Goal: Task Accomplishment & Management: Manage account settings

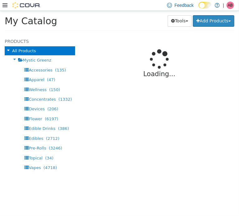
select select "**********"
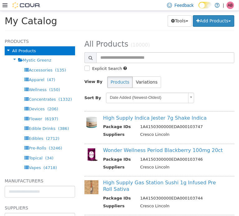
click at [121, 6] on div "Feedback Dark Mode Mystic Greenz | AB Angela Brown" at bounding box center [119, 5] width 239 height 11
click at [3, 3] on icon at bounding box center [4, 5] width 5 height 4
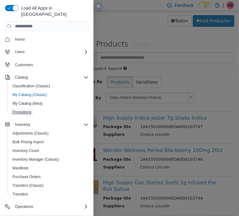
drag, startPoint x: 14, startPoint y: 96, endPoint x: 14, endPoint y: 107, distance: 10.6
click at [14, 110] on span "Promotions" at bounding box center [21, 112] width 19 height 5
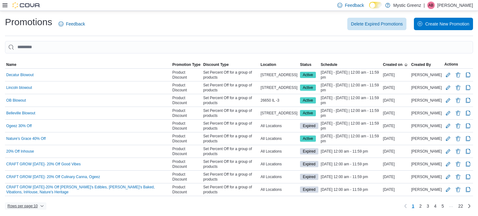
click at [36, 206] on span "Rows per page : 10" at bounding box center [22, 206] width 30 height 5
drag, startPoint x: 40, startPoint y: 191, endPoint x: 105, endPoint y: 179, distance: 65.2
click at [40, 191] on span "50 rows" at bounding box center [34, 192] width 20 height 5
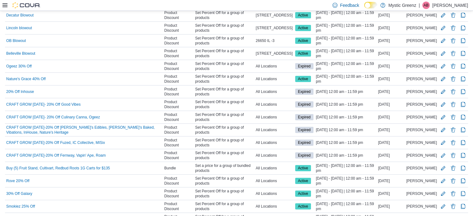
scroll to position [52, 0]
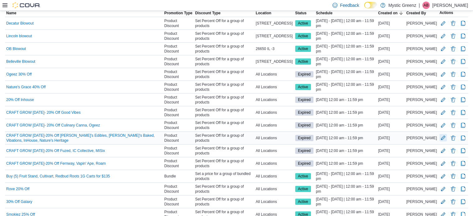
click at [238, 136] on button "Edit Promotion" at bounding box center [443, 137] width 7 height 7
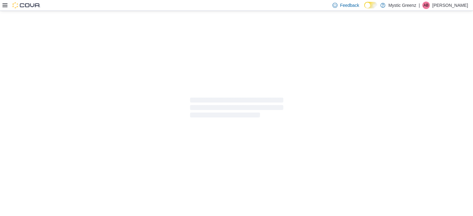
scroll to position [43, 0]
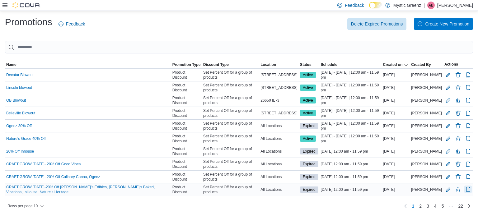
click at [238, 188] on button "Clone Promotion" at bounding box center [467, 189] width 7 height 7
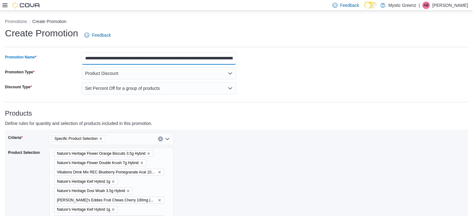
click at [148, 58] on input "**********" at bounding box center [159, 58] width 155 height 12
click at [89, 57] on input "**********" at bounding box center [159, 58] width 155 height 12
type input "**********"
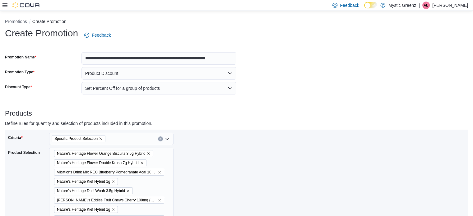
click at [208, 118] on div "Products Define rules for quantity and selection of products included in this p…" at bounding box center [236, 191] width 463 height 162
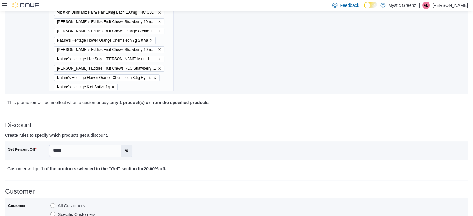
scroll to position [273, 0]
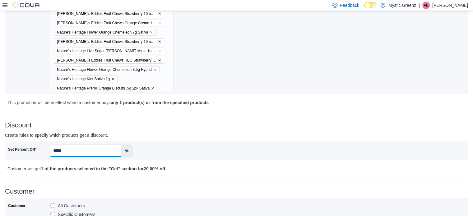
click at [57, 150] on input "*****" at bounding box center [85, 151] width 72 height 12
type input "*****"
click at [171, 164] on div "Set Percent Off ***** % Customer will get 1 of the products selected in the "Ge…" at bounding box center [236, 157] width 463 height 31
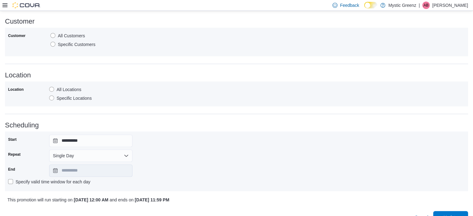
scroll to position [348, 0]
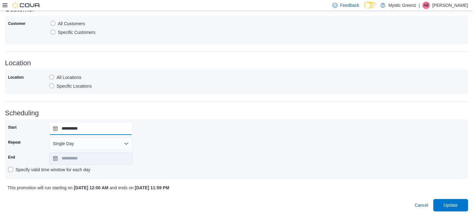
click at [56, 128] on input "**********" at bounding box center [90, 129] width 83 height 12
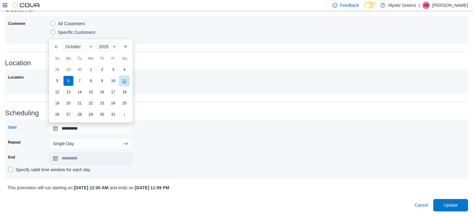
click at [123, 79] on div "11" at bounding box center [124, 80] width 11 height 11
type input "**********"
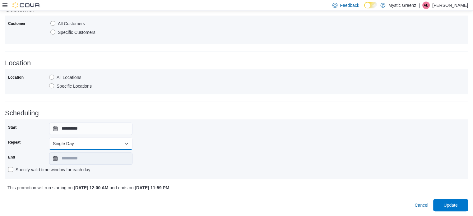
click at [58, 142] on button "Single Day" at bounding box center [90, 144] width 83 height 12
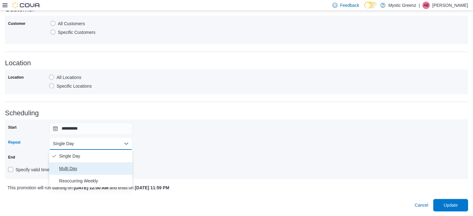
click at [67, 165] on span "Multi Day" at bounding box center [94, 168] width 71 height 7
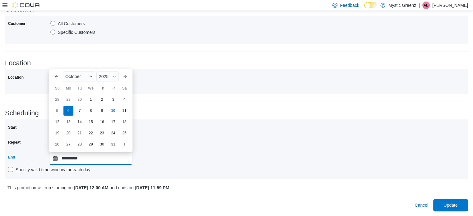
click at [52, 159] on input "**********" at bounding box center [90, 158] width 83 height 12
click at [123, 121] on div "18" at bounding box center [124, 121] width 11 height 11
type input "**********"
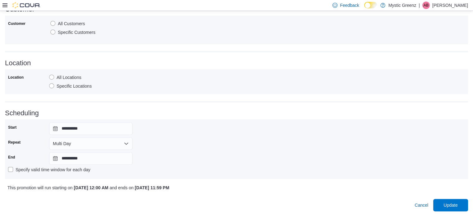
click at [238, 147] on div "**********" at bounding box center [236, 150] width 457 height 54
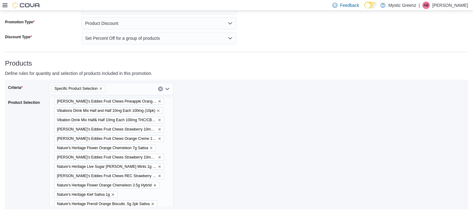
scroll to position [37, 0]
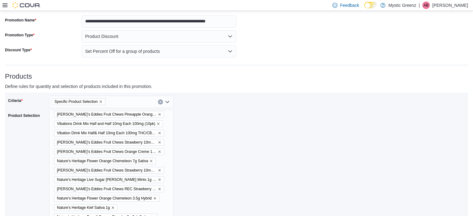
click at [101, 100] on icon "Remove Specific Product Selection from selection in this group" at bounding box center [101, 102] width 4 height 4
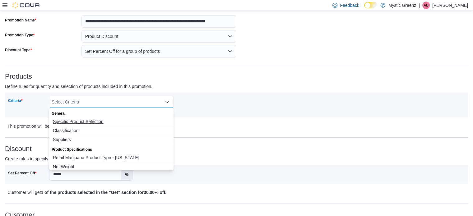
click at [77, 122] on span "Specific Product Selection" at bounding box center [111, 122] width 117 height 6
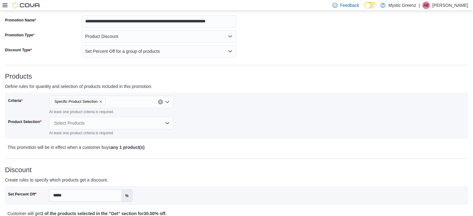
click at [231, 128] on div "Criteria Specific Product Selection At least one product criteria is required. …" at bounding box center [122, 116] width 229 height 40
click at [132, 123] on div "Select Products" at bounding box center [111, 123] width 124 height 12
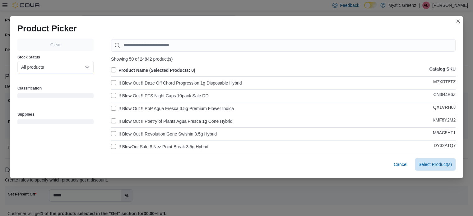
click at [41, 69] on button "All products" at bounding box center [55, 67] width 76 height 12
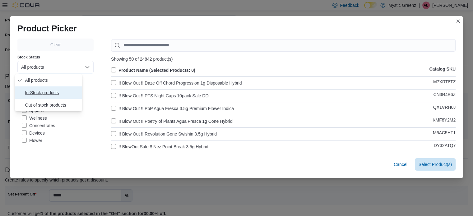
click at [49, 91] on span "In-Stock products" at bounding box center [52, 92] width 55 height 7
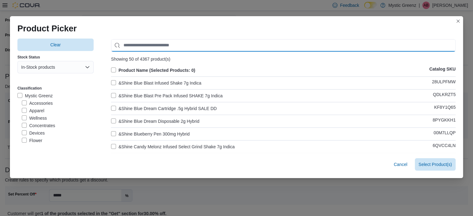
click at [148, 47] on input "Use aria labels when no actual label is in use" at bounding box center [283, 45] width 345 height 12
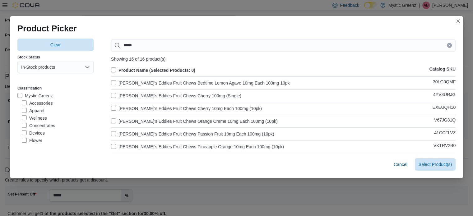
click at [114, 70] on label "Product Name (Selected Products: 0)" at bounding box center [153, 70] width 84 height 7
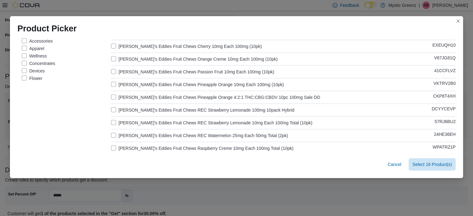
scroll to position [72, 0]
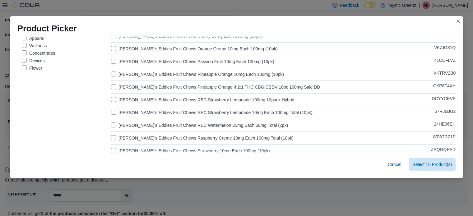
click at [111, 85] on label "Betty's Eddies Fruit Chews Pineapple Orange 4:2:1 THC:CBG:CBDV 10pc 100mg Sale …" at bounding box center [215, 86] width 209 height 7
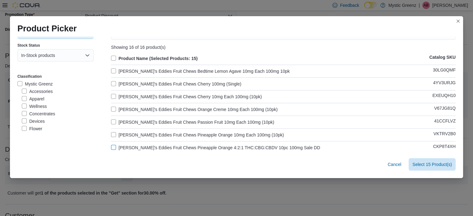
scroll to position [0, 0]
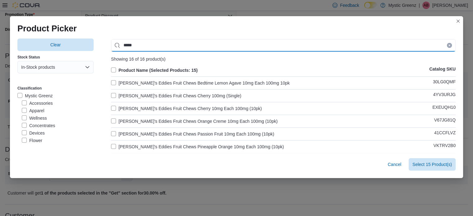
drag, startPoint x: 140, startPoint y: 45, endPoint x: 148, endPoint y: 46, distance: 8.1
click at [140, 45] on input "*****" at bounding box center [283, 45] width 345 height 12
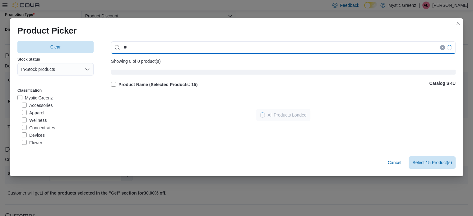
type input "*"
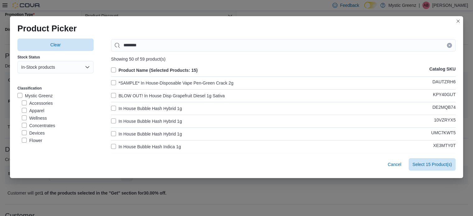
click at [116, 108] on label "In House Bubble Hash Hybrid 1g" at bounding box center [146, 108] width 71 height 7
click at [120, 121] on label "In House Bubble Hash Hybrid 1g" at bounding box center [146, 121] width 71 height 7
click at [125, 132] on label "In House Bubble Hash Hybrid 1g" at bounding box center [146, 133] width 71 height 7
click at [127, 144] on label "In House Bubble Hash Indica 1g" at bounding box center [146, 146] width 70 height 7
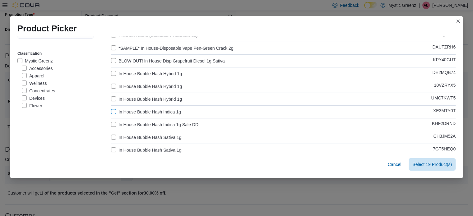
scroll to position [52, 0]
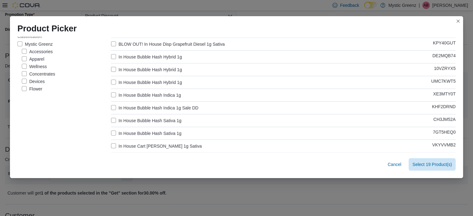
click at [130, 119] on label "In House Bubble Hash Sativa 1g" at bounding box center [146, 120] width 70 height 7
click at [133, 135] on label "In House Bubble Hash Sativa 1g" at bounding box center [146, 133] width 70 height 7
click at [137, 146] on label "In House Cart Jack Straw 1g Sativa" at bounding box center [156, 145] width 91 height 7
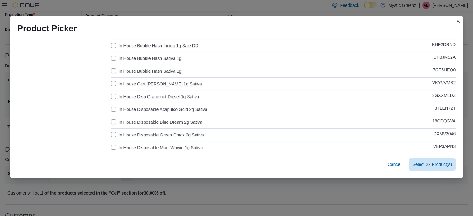
click at [128, 94] on label "In House Disp Grapefruit Diesel 1g Sativa" at bounding box center [155, 96] width 88 height 7
click at [136, 107] on label "In House Disposable Acapulco Gold 2g Sativa" at bounding box center [159, 109] width 96 height 7
click at [137, 119] on label "In House Disposable Blue Dream 2g Sativa" at bounding box center [156, 122] width 91 height 7
click at [137, 133] on label "In House Disposable Green Crack 2g Sativa" at bounding box center [157, 134] width 93 height 7
click at [137, 146] on label "In House Disposable Maui Wowie 1g Sativa" at bounding box center [157, 147] width 92 height 7
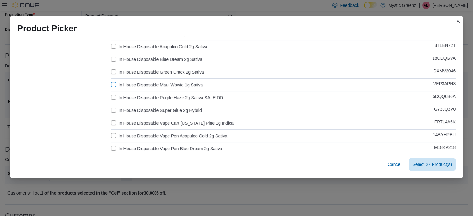
scroll to position [187, 0]
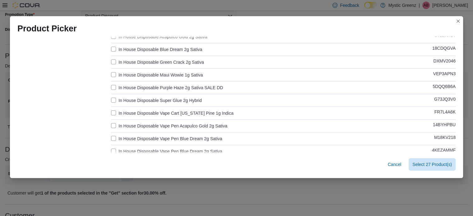
click at [132, 100] on label "In House Disposable Super Glue 2g Hybrid" at bounding box center [156, 100] width 91 height 7
click at [132, 113] on label "In House Disposable Vape Cart Georgia Pine 1g Indica" at bounding box center [172, 113] width 123 height 7
click at [131, 126] on label "In House Disposable Vape Pen Acapulco Gold 2g Sativa" at bounding box center [169, 125] width 116 height 7
click at [132, 134] on div "Product Name (Selected Products: 30) Catalog SKU *SAMPLE* In House-Disposable V…" at bounding box center [283, 205] width 345 height 650
click at [115, 122] on label "In House Disposable Vape Pen Acapulco Gold 2g Sativa" at bounding box center [169, 125] width 116 height 7
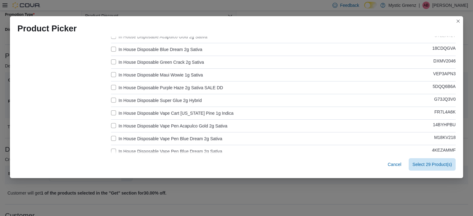
click at [119, 112] on label "In House Disposable Vape Cart Georgia Pine 1g Indica" at bounding box center [172, 113] width 123 height 7
click at [123, 101] on label "In House Disposable Super Glue 2g Hybrid" at bounding box center [156, 100] width 91 height 7
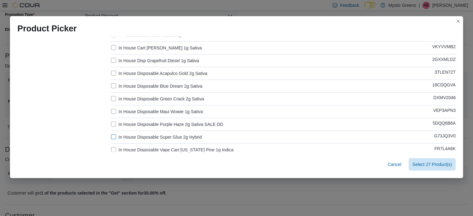
scroll to position [145, 0]
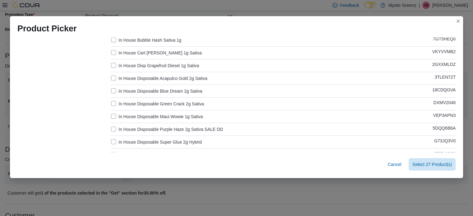
click at [121, 114] on label "In House Disposable Maui Wowie 1g Sativa" at bounding box center [157, 116] width 92 height 7
click at [122, 106] on label "In House Disposable Green Crack 2g Sativa" at bounding box center [157, 103] width 93 height 7
click at [127, 91] on label "In House Disposable Blue Dream 2g Sativa" at bounding box center [156, 90] width 91 height 7
click at [128, 76] on label "In House Disposable Acapulco Gold 2g Sativa" at bounding box center [159, 78] width 96 height 7
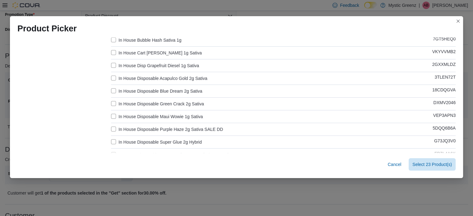
click at [126, 65] on label "In House Disp Grapefruit Diesel 1g Sativa" at bounding box center [155, 65] width 88 height 7
click at [126, 49] on label "In House Cart Jack Straw 1g Sativa" at bounding box center [156, 52] width 91 height 7
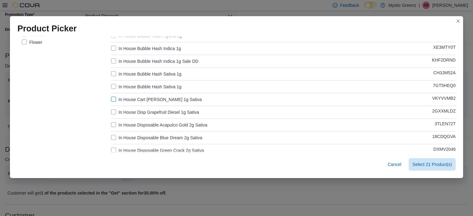
scroll to position [83, 0]
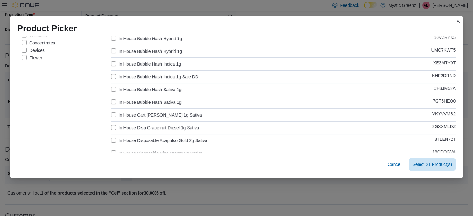
click at [128, 100] on label "In House Bubble Hash Sativa 1g" at bounding box center [146, 102] width 70 height 7
click at [131, 90] on label "In House Bubble Hash Sativa 1g" at bounding box center [146, 89] width 70 height 7
click at [130, 64] on label "In House Bubble Hash Indica 1g" at bounding box center [146, 63] width 70 height 7
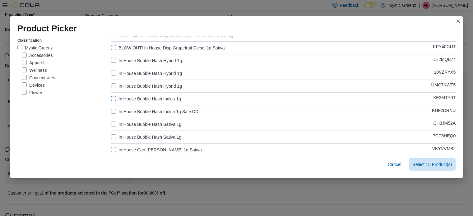
scroll to position [31, 0]
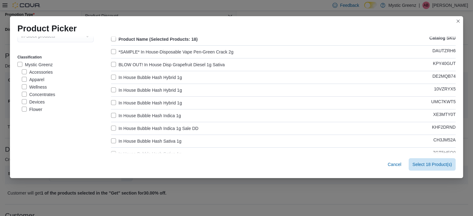
click at [128, 103] on label "In House Bubble Hash Hybrid 1g" at bounding box center [146, 102] width 71 height 7
click at [132, 91] on label "In House Bubble Hash Hybrid 1g" at bounding box center [146, 89] width 71 height 7
click at [137, 74] on label "In House Bubble Hash Hybrid 1g" at bounding box center [146, 77] width 71 height 7
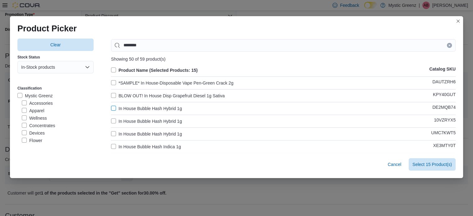
scroll to position [0, 0]
click at [238, 59] on div "Showing 50 of 59 product(s)" at bounding box center [283, 59] width 345 height 5
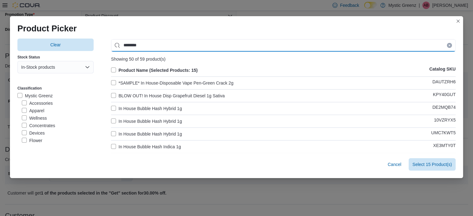
click at [146, 48] on input "********" at bounding box center [283, 45] width 345 height 12
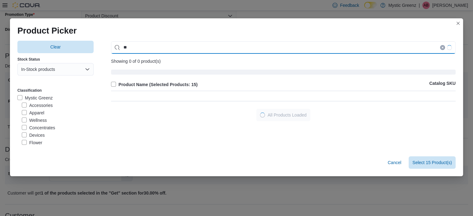
type input "*"
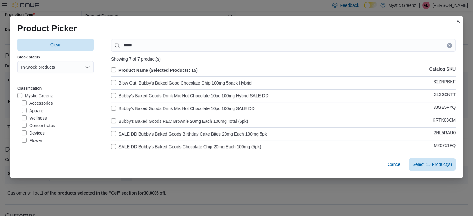
click at [126, 94] on label "Bubby's Baked Goods Drink Mix Hot Chocolate 10pc 100mg Hybrid SALE DD" at bounding box center [189, 95] width 157 height 7
click at [134, 119] on label "Bubby's Baked Goods REC Brownie 20mg Each 100mg Total (5pk)" at bounding box center [179, 121] width 137 height 7
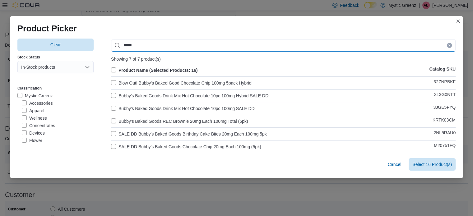
click at [139, 46] on input "*****" at bounding box center [283, 45] width 345 height 12
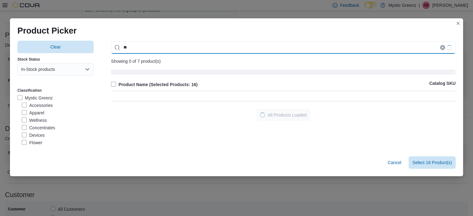
type input "*"
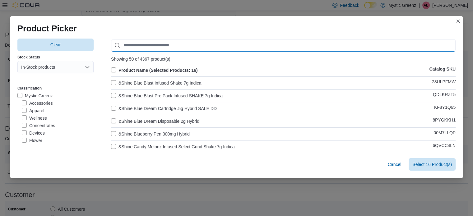
click at [146, 45] on input "Use aria labels when no actual label is in use" at bounding box center [283, 45] width 345 height 12
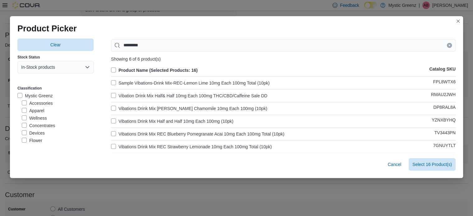
click at [143, 81] on label "Sample Vibations-Drink Mix-REC-Lemon Lime 10mg Each 100mg Total (10pk)" at bounding box center [190, 82] width 159 height 7
click at [138, 105] on label "Vibations Drink Mix Berry Chamomile 10mg Each 100mg (10pk)" at bounding box center [189, 108] width 156 height 7
click at [138, 119] on label "Vibations Drink Mix Half and Half 10mg Each 100mg (10pk)" at bounding box center [172, 121] width 122 height 7
click at [137, 133] on label "Vibations Drink Mix REC Blueberry Pomegranate Acai 10mg Each 100mg Total (10pk)" at bounding box center [197, 133] width 173 height 7
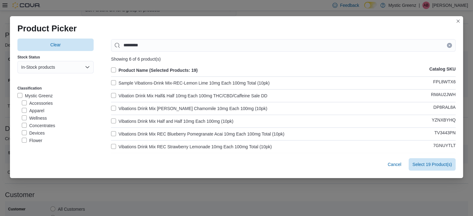
click at [137, 147] on label "Vibations Drink Mix REC Strawberry Lemonade 10mg Each 100mg Total (10pk)" at bounding box center [191, 146] width 161 height 7
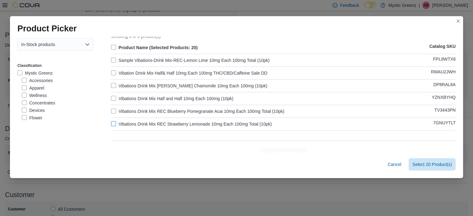
scroll to position [32, 0]
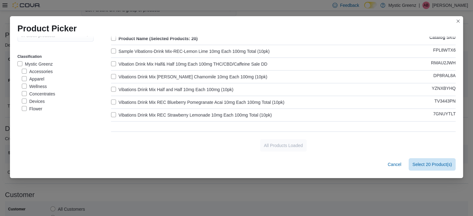
click at [164, 135] on div "********* Showing 6 of 6 product(s) Product Name (Selected Products: 20) Catalo…" at bounding box center [283, 79] width 345 height 144
click at [163, 139] on div "All Products Loaded" at bounding box center [283, 145] width 345 height 12
click at [140, 135] on div "********* Showing 6 of 6 product(s) Product Name (Selected Products: 20) Catalo…" at bounding box center [283, 79] width 345 height 144
click at [238, 31] on div "Product Picker" at bounding box center [236, 26] width 453 height 20
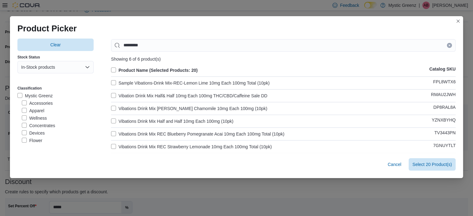
scroll to position [6, 0]
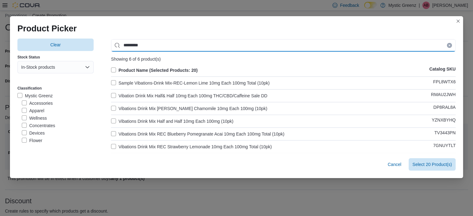
click at [147, 45] on input "*********" at bounding box center [283, 45] width 345 height 12
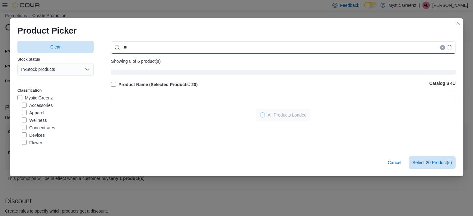
type input "*"
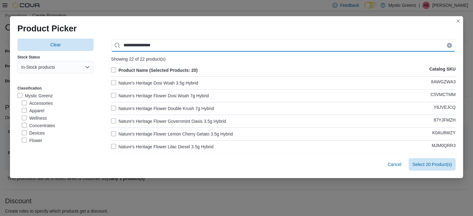
type input "**********"
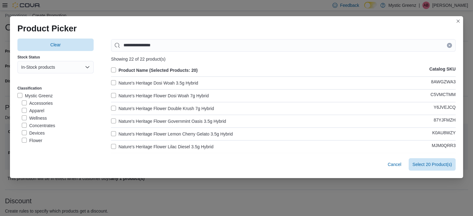
click at [118, 84] on label "Nature's Heritage Dosi Woah 3.5g Hybrid" at bounding box center [154, 82] width 87 height 7
click at [120, 94] on label "Nature's Heritage Flower Dosi Woah 7g Hybrid" at bounding box center [160, 95] width 98 height 7
click at [123, 109] on label "Nature's Heritage Flower Double Krush 7g Hybrid" at bounding box center [162, 108] width 103 height 7
click at [128, 122] on label "Nature's Heritage Flower Governmint Oasis 3.5g Hybrid" at bounding box center [168, 121] width 115 height 7
click at [131, 133] on label "Nature's Heritage Flower Lemon Cherry Gelato 3.5g Hybrid" at bounding box center [172, 133] width 122 height 7
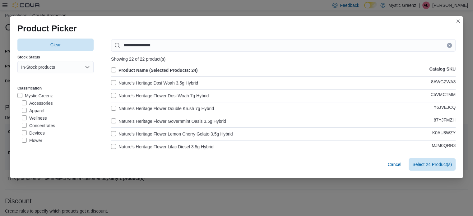
click at [133, 118] on label "Nature's Heritage Flower Governmint Oasis 3.5g Hybrid" at bounding box center [168, 121] width 115 height 7
click at [133, 122] on label "Nature's Heritage Flower Governmint Oasis 3.5g Hybrid" at bounding box center [168, 121] width 115 height 7
click at [129, 120] on label "Nature's Heritage Flower Governmint Oasis 3.5g Hybrid" at bounding box center [168, 121] width 115 height 7
click at [132, 146] on label "Nature's Heritage Flower Lilac Diesel 3.5g Hybrid" at bounding box center [162, 146] width 102 height 7
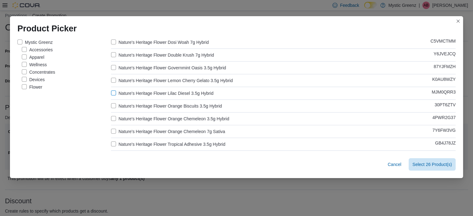
scroll to position [62, 0]
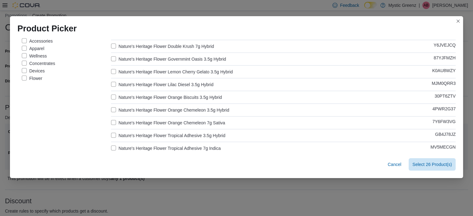
click at [127, 99] on label "Nature's Heritage Flower Orange Biscuits 3.5g Hybrid" at bounding box center [166, 97] width 111 height 7
click at [129, 110] on label "Nature's Heritage Flower Orange Chemeleon 3.5g Hybrid" at bounding box center [170, 109] width 118 height 7
click at [137, 121] on label "Nature's Heritage Flower Orange Chemeleon 7g Sativa" at bounding box center [168, 122] width 114 height 7
click at [138, 137] on label "Nature's Heritage Flower Tropical Adhesive 3.5g Hybrid" at bounding box center [168, 135] width 114 height 7
click at [146, 150] on label "Nature's Heritage Flower Tropical Adhesive 7g Indica" at bounding box center [166, 148] width 110 height 7
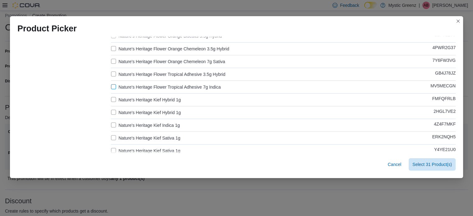
scroll to position [124, 0]
click at [135, 99] on label "Nature's Heritage Kief Hybrid 1g" at bounding box center [146, 98] width 70 height 7
click at [142, 113] on label "Nature's Heritage Kief Hybrid 1g" at bounding box center [146, 111] width 70 height 7
click at [142, 124] on label "Nature's Heritage Kief Indica 1g" at bounding box center [145, 124] width 69 height 7
click at [142, 134] on label "Nature's Heritage Kief Sativa 1g" at bounding box center [145, 136] width 69 height 7
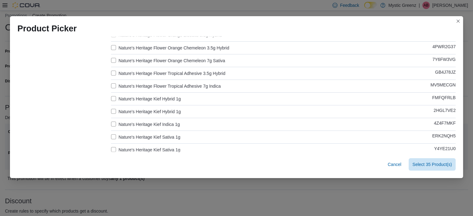
click at [143, 149] on label "Nature's Heritage Kief Sativa 1g" at bounding box center [145, 149] width 69 height 7
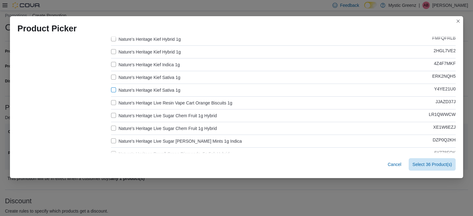
scroll to position [197, 0]
click at [133, 93] on div "Product Name (Selected Products: 36) Catalog SKU Nature's Heritage Dosi Woah 3.…" at bounding box center [283, 16] width 345 height 293
click at [137, 104] on label "Nature's Heritage Live Sugar Chem Fruit 1g Hybrid" at bounding box center [164, 102] width 106 height 7
click at [138, 92] on label "Nature's Heritage Live Resin Vape Cart Orange Biscuits 1g" at bounding box center [171, 89] width 121 height 7
click at [140, 117] on label "Nature's Heritage Live Sugar Chem Fruit 1g Hybrid" at bounding box center [164, 115] width 106 height 7
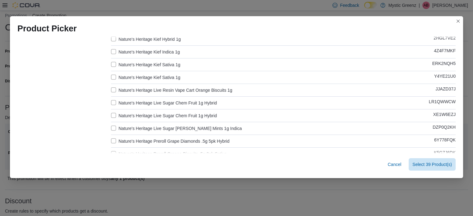
click at [143, 131] on label "Nature's Heritage Live Sugar Larry Bird Mints 1g Indica" at bounding box center [176, 128] width 131 height 7
drag, startPoint x: 142, startPoint y: 142, endPoint x: 146, endPoint y: 135, distance: 7.4
click at [142, 142] on label "Nature's Heritage Preroll Grape Diamonds .5g 5pk Hybrid" at bounding box center [170, 141] width 119 height 7
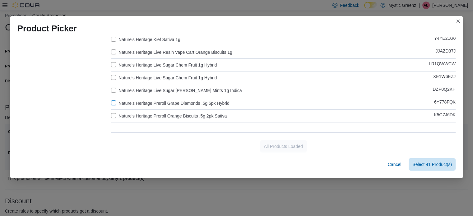
scroll to position [236, 0]
click at [139, 115] on label "Nature's Heritage Preroll Orange Biscuits .5g 2pk Sativa" at bounding box center [169, 114] width 116 height 7
click at [238, 116] on div "Nature's Heritage Preroll Orange Biscuits .5g 2pk Sativa K5G7J6DK" at bounding box center [283, 114] width 345 height 7
click at [238, 165] on span "Select 42 Product(s)" at bounding box center [433, 164] width 40 height 6
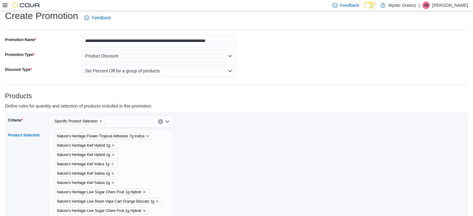
scroll to position [15, 0]
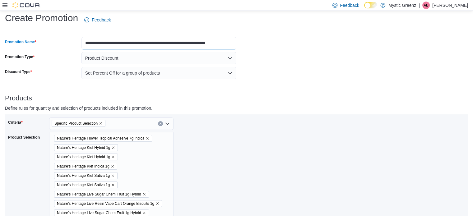
click at [198, 44] on input "**********" at bounding box center [159, 43] width 155 height 12
click at [200, 43] on input "**********" at bounding box center [159, 43] width 155 height 12
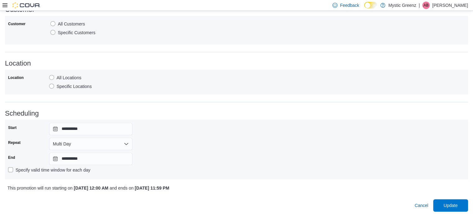
scroll to position [348, 0]
type input "**********"
click at [238, 206] on span "Update" at bounding box center [451, 205] width 14 height 6
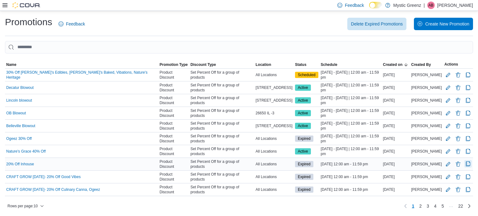
click at [238, 162] on button "Clone Promotion" at bounding box center [467, 163] width 7 height 7
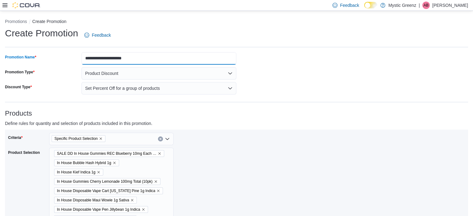
click at [101, 57] on input "**********" at bounding box center [159, 58] width 155 height 12
click at [103, 57] on input "**********" at bounding box center [159, 58] width 155 height 12
type input "**********"
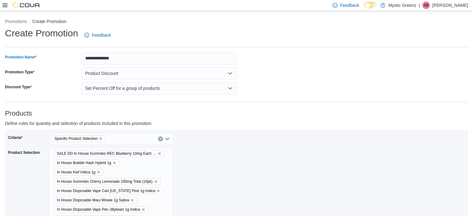
click at [214, 130] on div "Criteria Specific Product Selection Product Selection SALE DD In House Gummies …" at bounding box center [236, 195] width 463 height 130
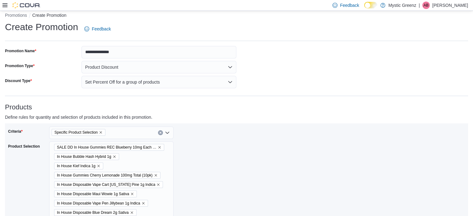
scroll to position [52, 0]
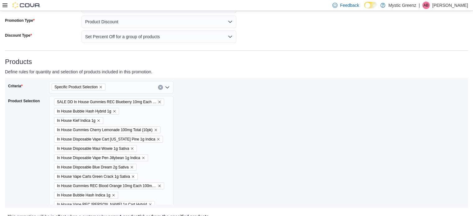
click at [159, 88] on button "Clear input" at bounding box center [160, 87] width 5 height 5
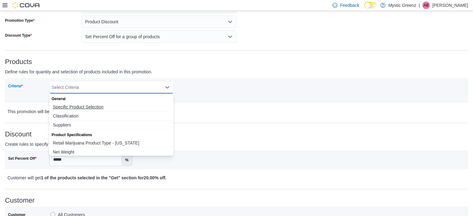
click at [73, 107] on span "Specific Product Selection" at bounding box center [111, 107] width 117 height 6
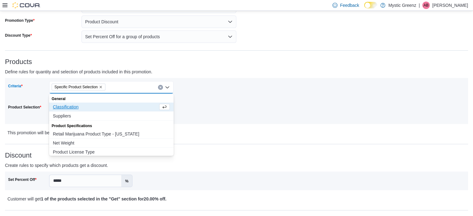
click at [229, 120] on div "Criteria Specific Product Selection Combo box. Selected. Specific Product Selec…" at bounding box center [122, 101] width 229 height 40
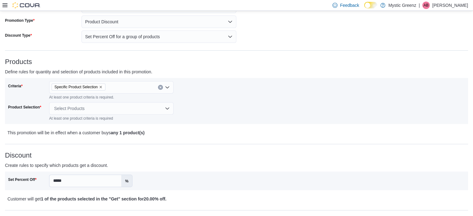
click at [123, 109] on div "Select Products" at bounding box center [111, 108] width 124 height 12
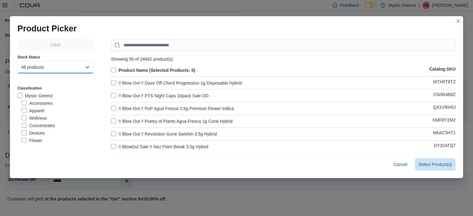
click at [64, 68] on button "All products" at bounding box center [55, 67] width 76 height 12
click at [62, 89] on span "In-Stock products" at bounding box center [52, 92] width 55 height 7
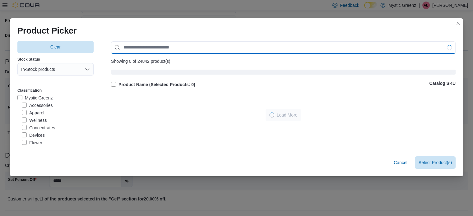
click at [138, 45] on input "Use aria labels when no actual label is in use" at bounding box center [283, 47] width 345 height 12
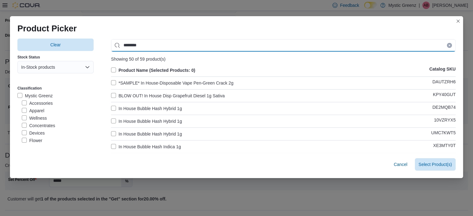
type input "********"
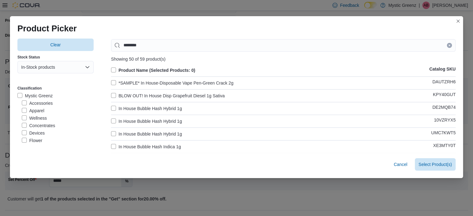
click at [111, 67] on label "Product Name (Selected Products: 0)" at bounding box center [153, 70] width 84 height 7
click at [113, 81] on label "*SAMPLE* In House-Disposable Vape Pen-Green Crack 2g" at bounding box center [172, 82] width 122 height 7
click at [117, 93] on label "BLOW OUT! In House Disp Grapefruit Diesel 1g Sativa" at bounding box center [168, 95] width 114 height 7
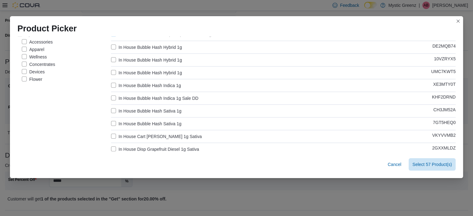
scroll to position [62, 0]
click at [138, 97] on label "In House Bubble Hash Indica 1g Sale DD" at bounding box center [154, 97] width 87 height 7
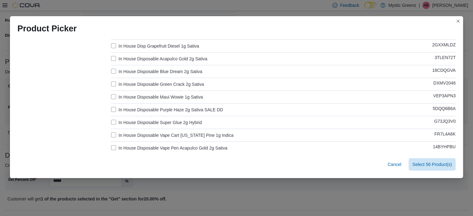
scroll to position [187, 0]
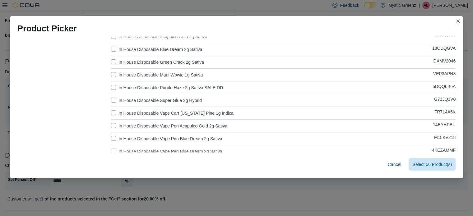
click at [140, 88] on label "In House Disposable Purple Haze 2g Sativa SALE DD" at bounding box center [167, 87] width 112 height 7
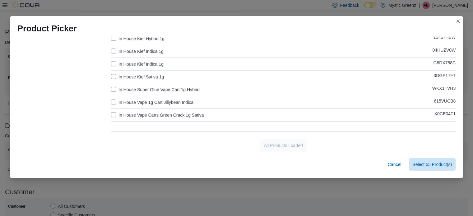
scroll to position [83, 0]
click at [238, 164] on span "Select 55 Product(s)" at bounding box center [433, 164] width 40 height 6
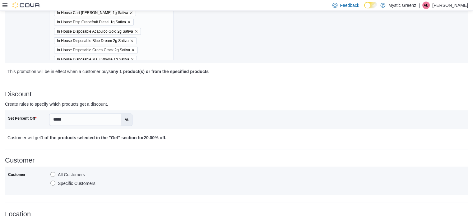
scroll to position [207, 0]
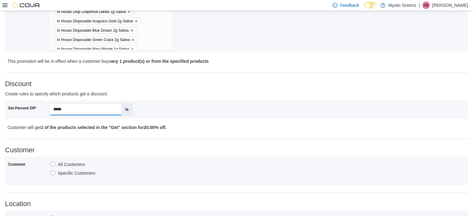
click at [56, 110] on input "*****" at bounding box center [85, 110] width 72 height 12
type input "*****"
click at [238, 134] on div "**********" at bounding box center [236, 98] width 463 height 507
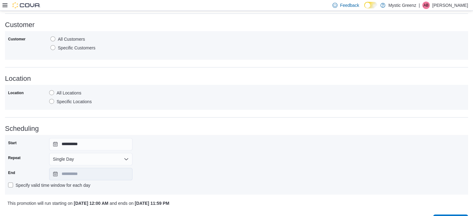
scroll to position [342, 0]
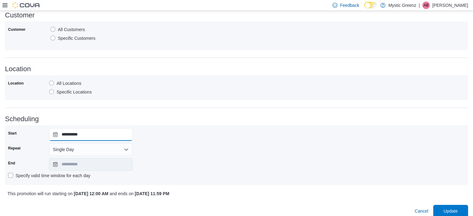
click at [51, 136] on input "**********" at bounding box center [90, 134] width 83 height 12
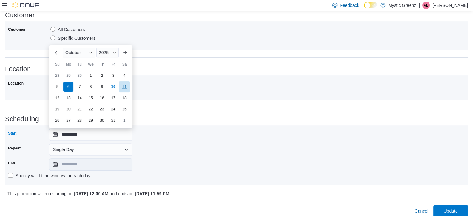
click at [125, 86] on div "11" at bounding box center [124, 86] width 11 height 11
type input "**********"
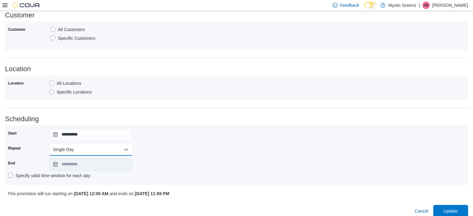
click at [62, 150] on button "Single Day" at bounding box center [90, 149] width 83 height 12
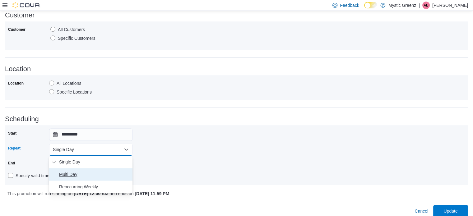
drag, startPoint x: 67, startPoint y: 172, endPoint x: 63, endPoint y: 172, distance: 3.1
click at [67, 172] on span "Multi Day" at bounding box center [94, 174] width 71 height 7
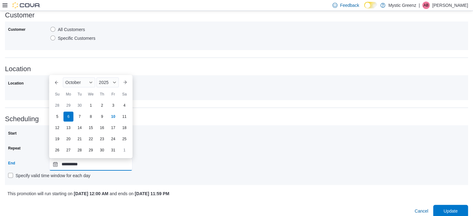
click at [55, 164] on input "**********" at bounding box center [90, 164] width 83 height 12
click at [123, 127] on div "18" at bounding box center [124, 127] width 11 height 11
type input "**********"
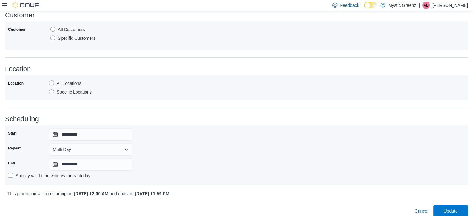
click at [238, 166] on div "**********" at bounding box center [236, 155] width 457 height 54
click at [238, 210] on span "Update" at bounding box center [451, 211] width 14 height 6
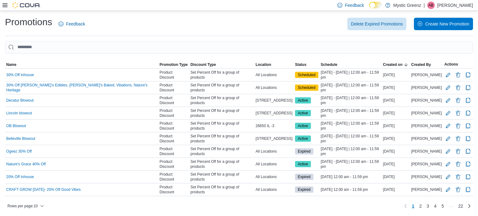
click at [5, 6] on icon at bounding box center [4, 5] width 5 height 5
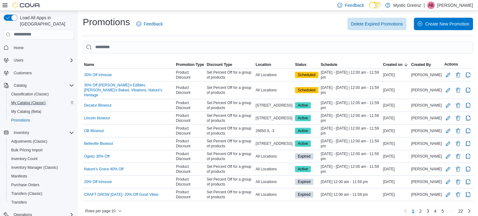
click at [26, 100] on span "My Catalog (Classic)" at bounding box center [28, 102] width 35 height 5
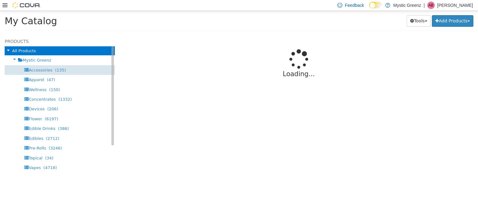
select select "**********"
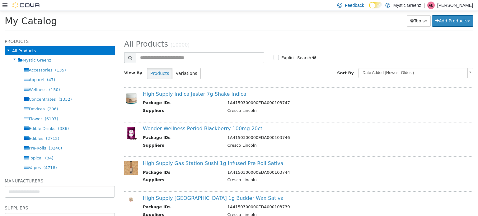
click at [180, 19] on h1 "My Catalog" at bounding box center [105, 21] width 200 height 12
